Goal: Transaction & Acquisition: Download file/media

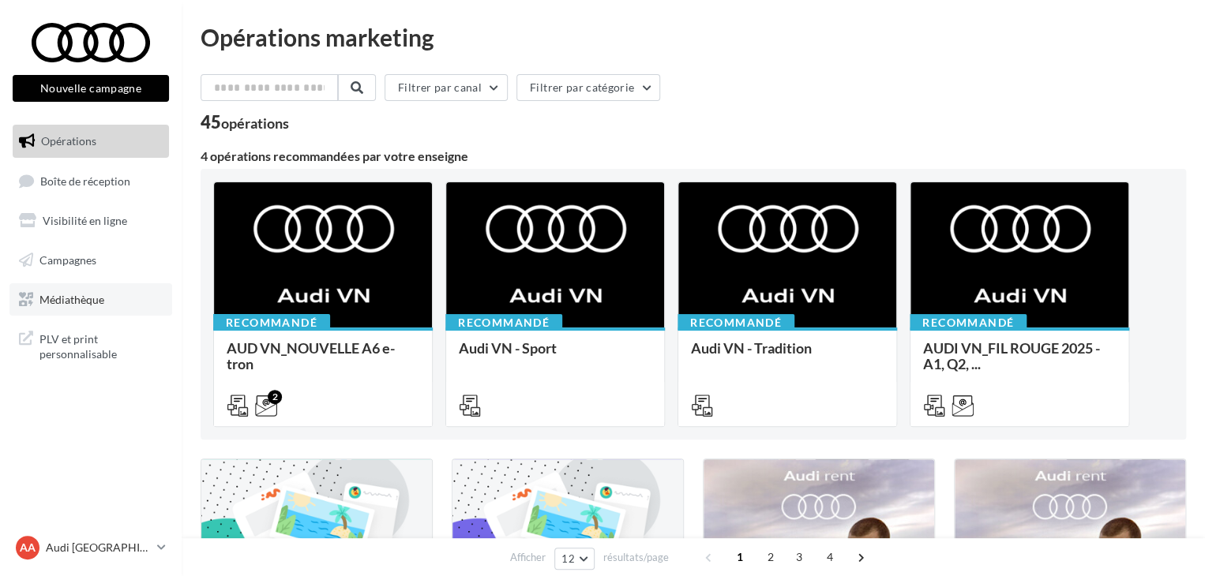
click at [88, 309] on link "Médiathèque" at bounding box center [90, 299] width 163 height 33
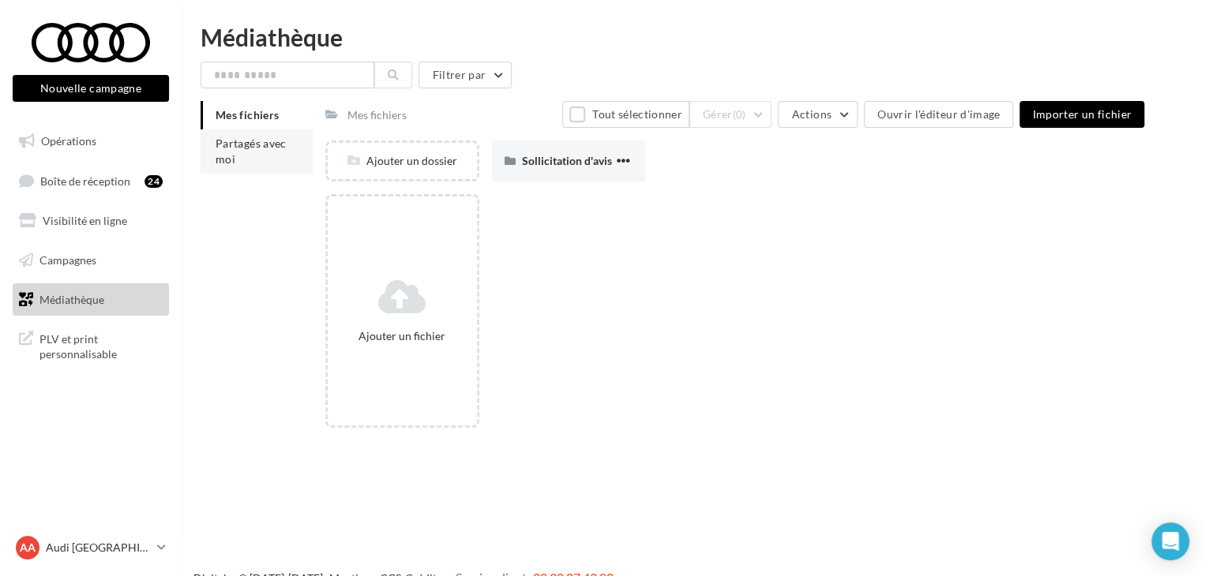
click at [228, 164] on span "Partagés avec moi" at bounding box center [251, 151] width 71 height 29
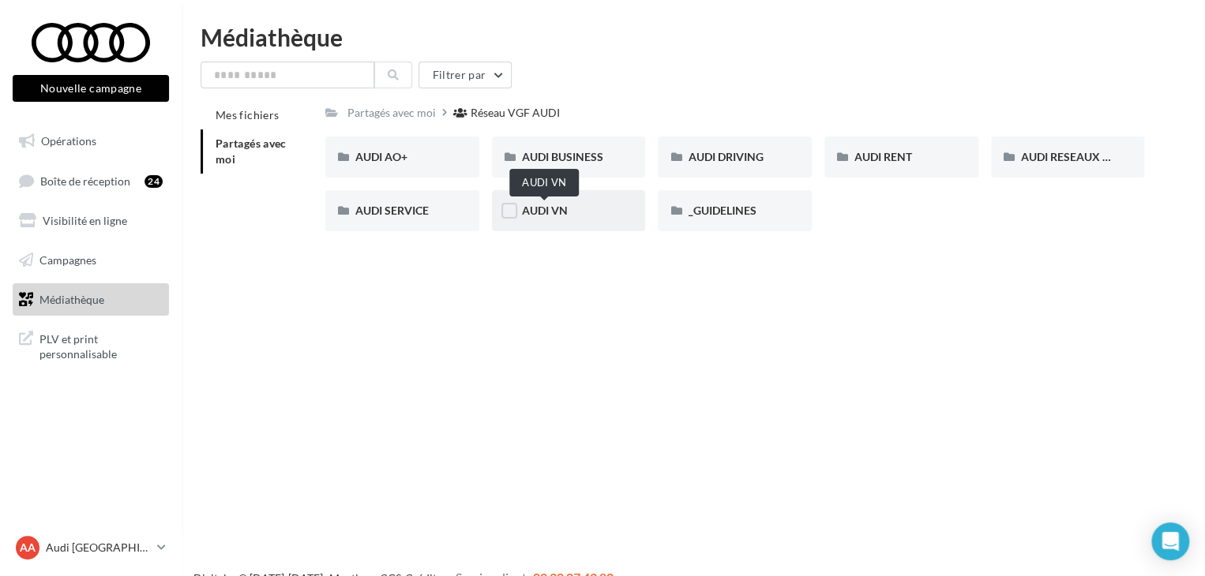
click at [537, 216] on span "AUDI VN" at bounding box center [545, 210] width 46 height 13
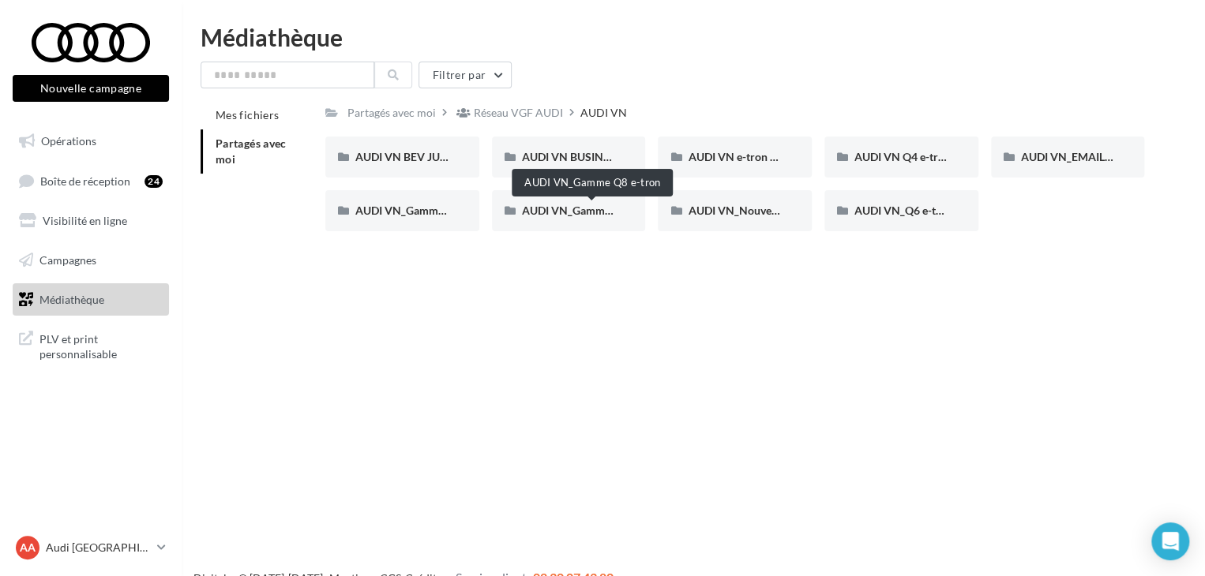
click at [537, 216] on span "AUDI VN_Gamme Q8 e-tron" at bounding box center [591, 210] width 139 height 13
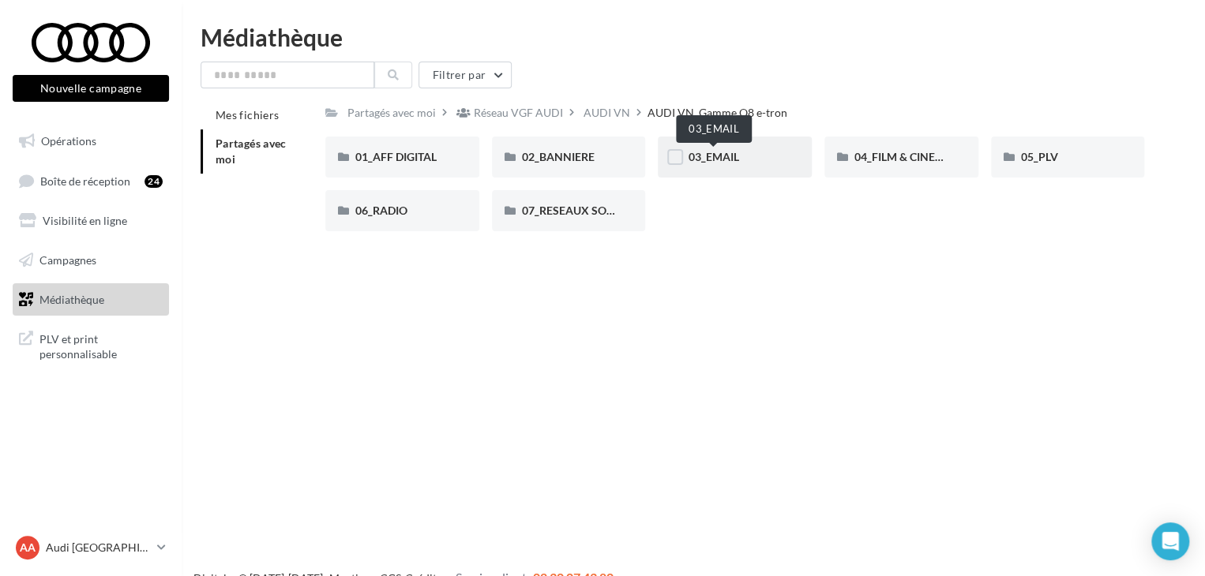
click at [706, 156] on span "03_EMAIL" at bounding box center [713, 156] width 51 height 13
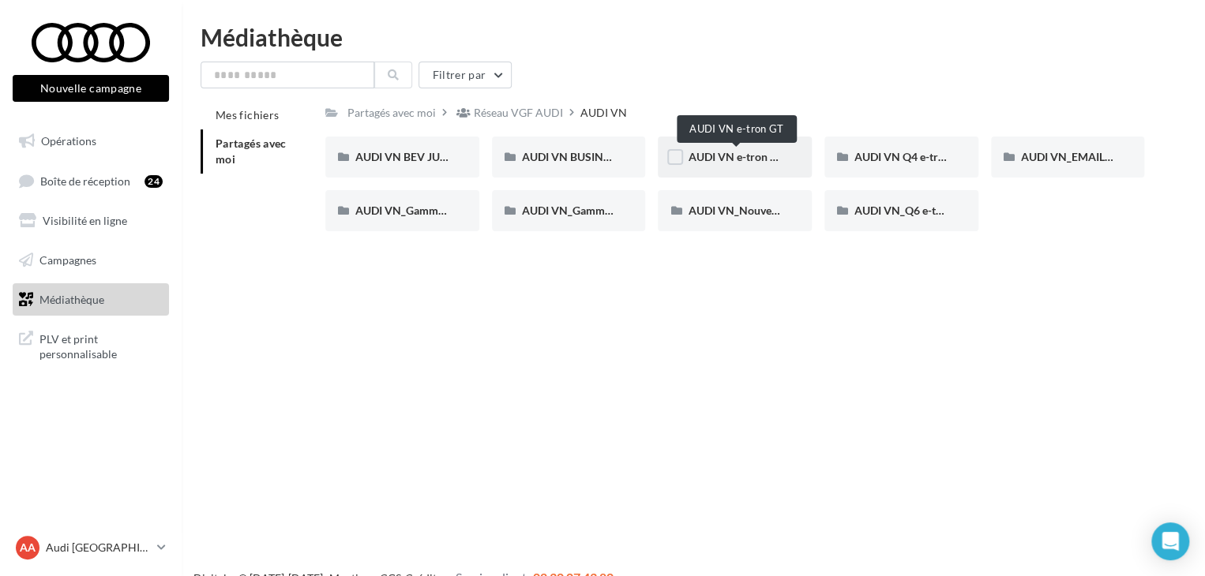
click at [715, 162] on span "AUDI VN e-tron GT" at bounding box center [736, 156] width 96 height 13
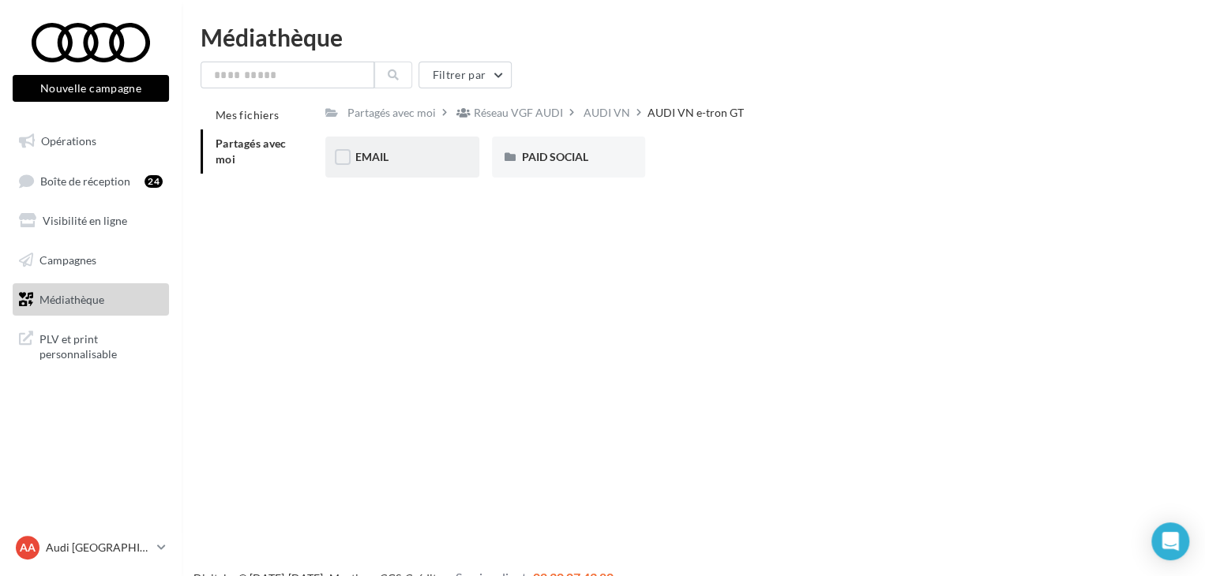
click at [379, 165] on div "EMAIL" at bounding box center [402, 157] width 154 height 41
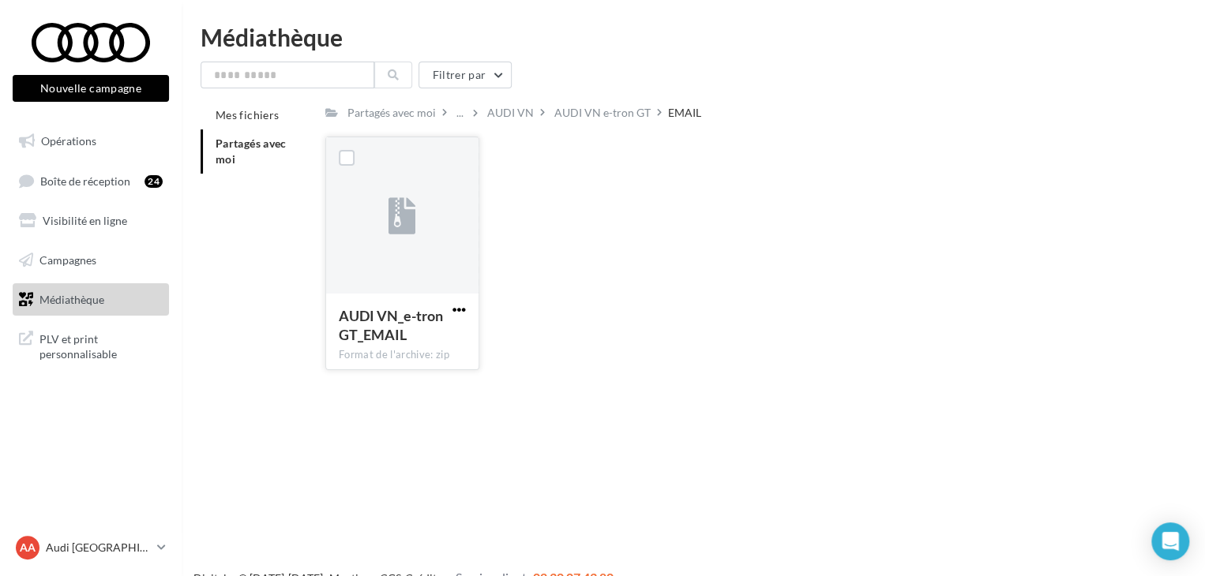
click at [452, 309] on span "button" at bounding box center [458, 309] width 13 height 13
click at [401, 336] on button "Télécharger" at bounding box center [390, 341] width 158 height 41
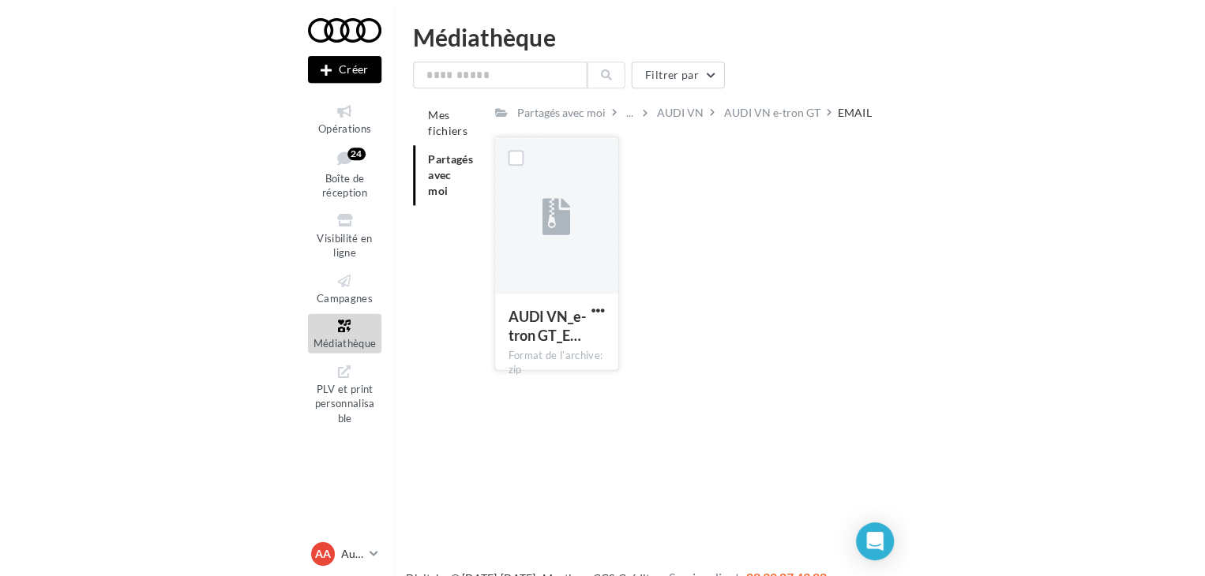
scroll to position [25, 0]
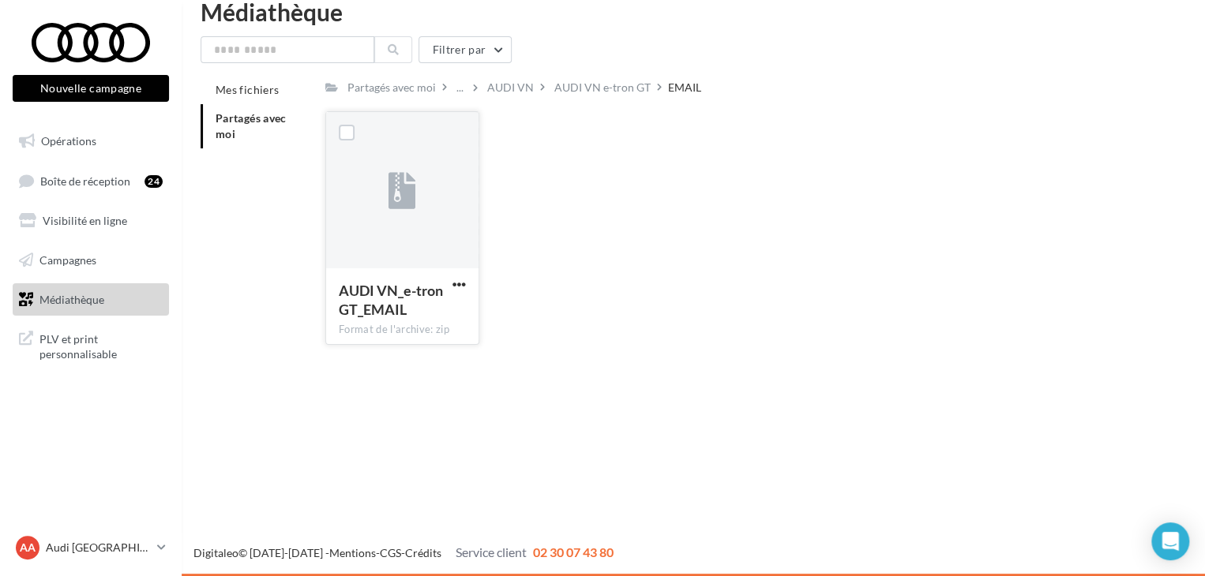
click at [104, 301] on link "Médiathèque" at bounding box center [90, 299] width 163 height 33
